Goal: Task Accomplishment & Management: Complete application form

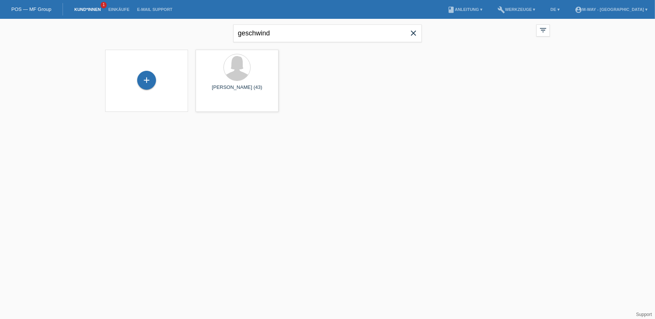
click at [412, 31] on icon "close" at bounding box center [413, 33] width 9 height 9
type input "[PERSON_NAME]"
click at [225, 80] on div at bounding box center [237, 68] width 71 height 28
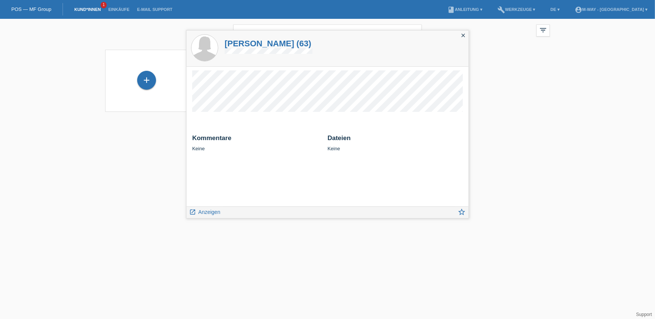
click at [167, 121] on html "POS — MF Group Kund*innen 1 Einkäufe E-Mail Support menu account_circle m-way -…" at bounding box center [327, 60] width 655 height 121
click at [461, 34] on icon "close" at bounding box center [463, 35] width 6 height 6
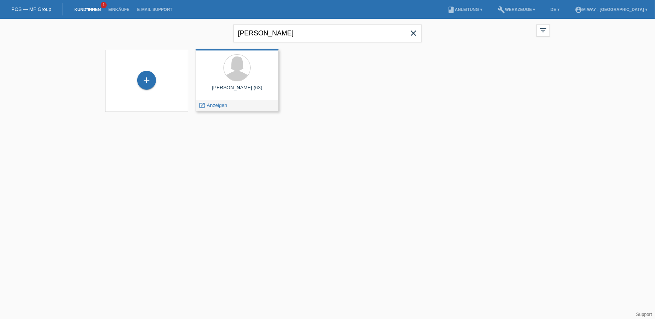
click at [258, 103] on div "launch Anzeigen" at bounding box center [237, 105] width 82 height 11
click at [254, 89] on div "Claudia Portmann (63)" at bounding box center [237, 91] width 71 height 12
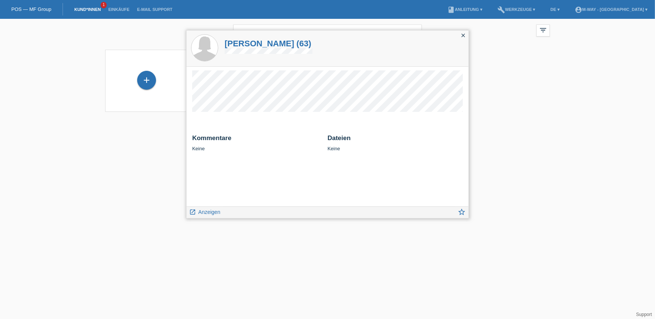
click at [467, 34] on div "close" at bounding box center [463, 36] width 11 height 11
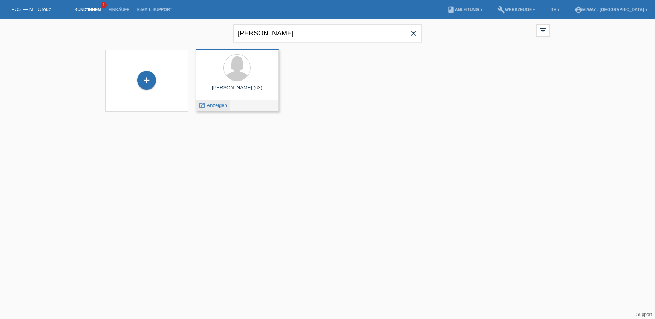
click at [207, 106] on span "Anzeigen" at bounding box center [217, 105] width 20 height 6
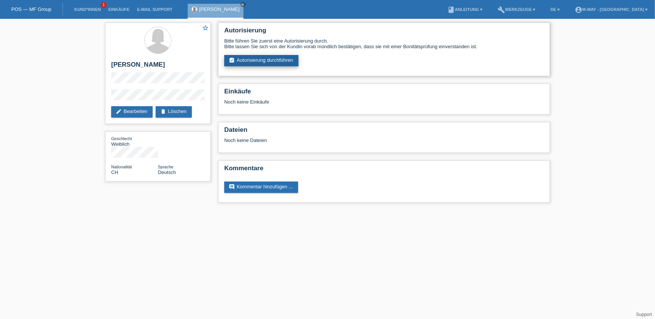
click at [251, 62] on link "assignment_turned_in Autorisierung durchführen" at bounding box center [261, 60] width 74 height 11
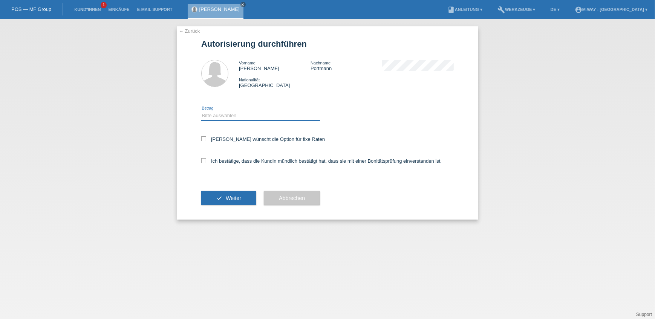
click at [210, 113] on select "Bitte auswählen CHF 1.00 - CHF 499.00 CHF 500.00 - CHF 1'999.00 CHF 2'000.00 - …" at bounding box center [260, 115] width 119 height 9
select select "3"
click at [201, 111] on select "Bitte auswählen CHF 1.00 - CHF 499.00 CHF 500.00 - CHF 1'999.00 CHF 2'000.00 - …" at bounding box center [260, 115] width 119 height 9
click at [202, 140] on icon at bounding box center [203, 138] width 5 height 5
click at [202, 140] on input "Kundin wünscht die Option für fixe Raten" at bounding box center [203, 138] width 5 height 5
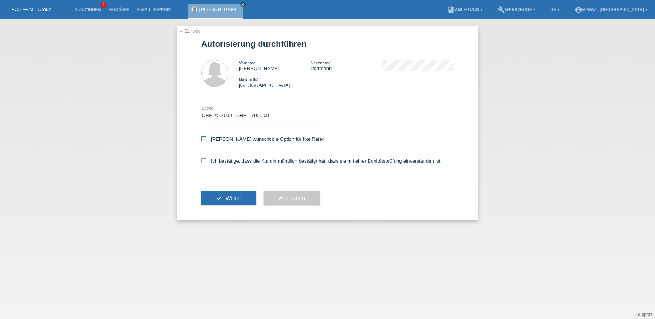
checkbox input "true"
click at [201, 162] on icon at bounding box center [203, 160] width 5 height 5
click at [201, 162] on input "Ich bestätige, dass die Kundin mündlich bestätigt hat, dass sie mit einer Bonit…" at bounding box center [203, 160] width 5 height 5
checkbox input "true"
click at [219, 196] on button "check Weiter" at bounding box center [228, 198] width 55 height 14
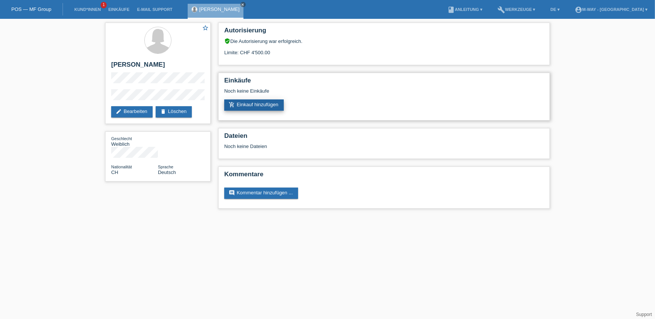
click at [252, 107] on link "add_shopping_cart Einkauf hinzufügen" at bounding box center [254, 104] width 60 height 11
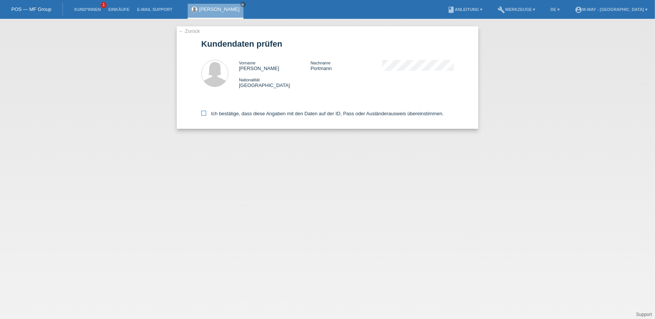
click at [205, 114] on icon at bounding box center [203, 113] width 5 height 5
click at [205, 114] on input "Ich bestätige, dass diese Angaben mit den Daten auf der ID, Pass oder Ausländer…" at bounding box center [203, 113] width 5 height 5
checkbox input "true"
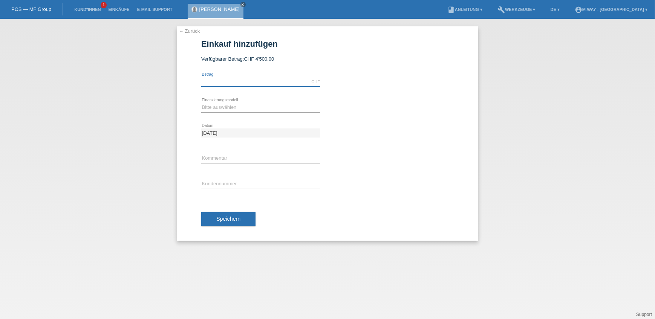
click at [219, 81] on input "text" at bounding box center [260, 81] width 119 height 9
type input "4382.00"
click at [226, 109] on select "Bitte auswählen Fixe Raten Kauf auf Rechnung mit Teilzahlungsoption" at bounding box center [260, 107] width 119 height 9
select select "77"
click at [201, 103] on select "Bitte auswählen Fixe Raten Kauf auf Rechnung mit Teilzahlungsoption" at bounding box center [260, 107] width 119 height 9
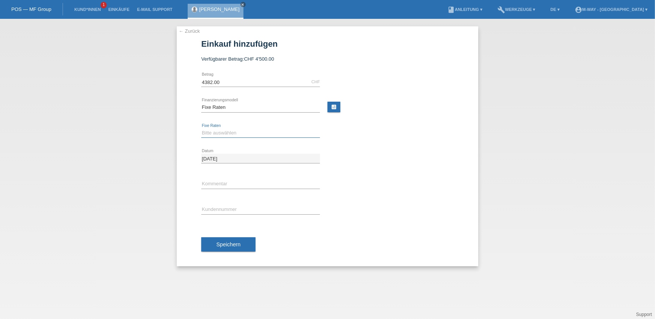
click at [227, 130] on select "Bitte auswählen 4 Raten 5 Raten 6 Raten 7 Raten 8 Raten 9 Raten 10 Raten 11 Rat…" at bounding box center [260, 133] width 119 height 9
select select "202"
click at [201, 129] on select "Bitte auswählen 4 Raten 5 Raten 6 Raten 7 Raten 8 Raten 9 Raten 10 Raten 11 Rat…" at bounding box center [260, 133] width 119 height 9
click at [226, 188] on input "text" at bounding box center [260, 183] width 119 height 9
type input "Belegnummer Nr° 67240/6"
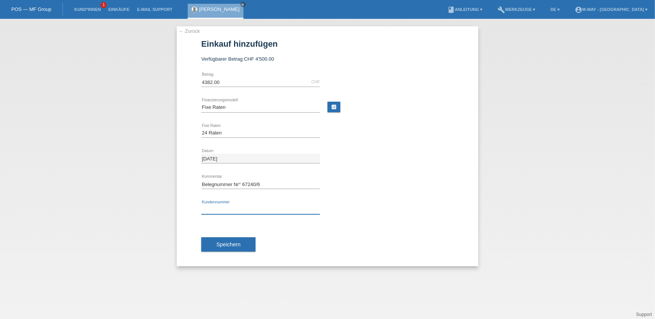
click at [240, 207] on input "text" at bounding box center [260, 209] width 119 height 9
type input "K067765"
click at [220, 243] on span "Speichern" at bounding box center [228, 245] width 24 height 6
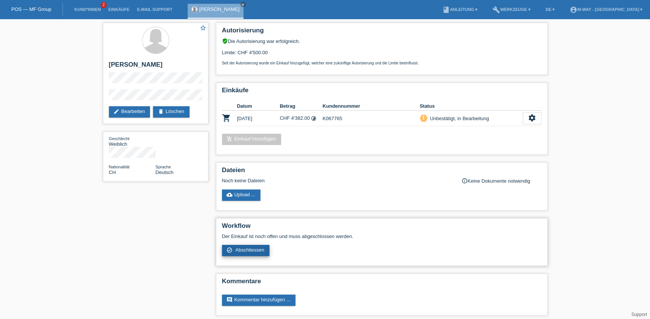
click at [231, 251] on link "check_circle_outline Abschliessen" at bounding box center [246, 250] width 48 height 11
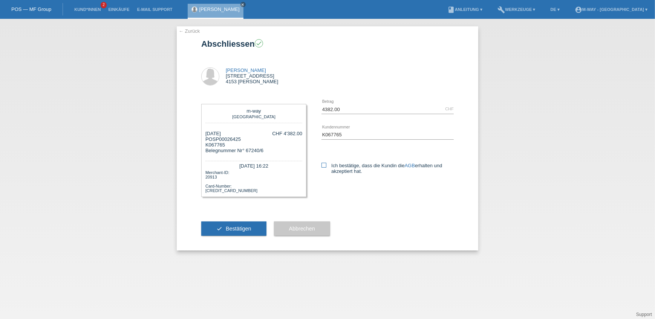
click at [324, 165] on icon at bounding box center [323, 165] width 5 height 5
click at [324, 165] on input "Ich bestätige, dass die Kundin die AGB erhalten und akzeptiert hat." at bounding box center [323, 165] width 5 height 5
checkbox input "true"
click at [243, 232] on button "check Bestätigen" at bounding box center [233, 229] width 65 height 14
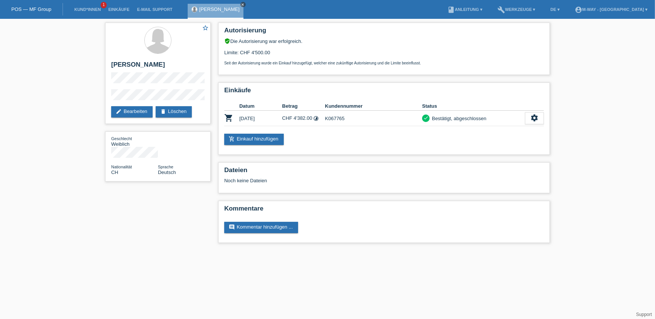
click at [241, 5] on icon "close" at bounding box center [243, 5] width 4 height 4
